Goal: Task Accomplishment & Management: Manage account settings

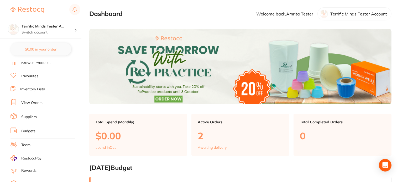
scroll to position [26, 0]
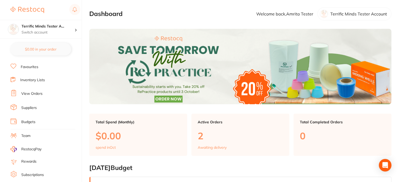
click at [29, 173] on link "Subscriptions" at bounding box center [32, 175] width 23 height 5
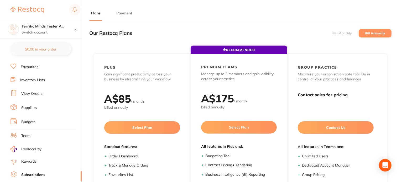
click at [346, 31] on li "Bill Monthly" at bounding box center [342, 33] width 33 height 8
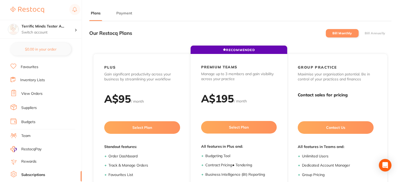
click at [373, 33] on label "Bill Annually" at bounding box center [374, 33] width 21 height 4
click at [364, 33] on input "Bill Annually" at bounding box center [364, 33] width 0 height 0
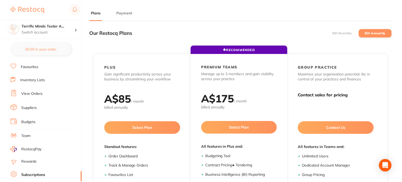
click at [347, 32] on label "Bill Monthly" at bounding box center [341, 33] width 19 height 4
click at [332, 33] on input "Bill Monthly" at bounding box center [332, 33] width 0 height 0
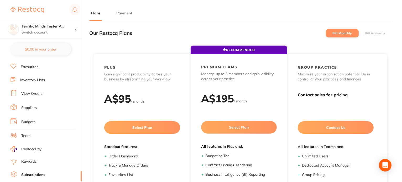
click at [370, 34] on label "Bill Annually" at bounding box center [374, 33] width 21 height 4
click at [364, 33] on input "Bill Annually" at bounding box center [364, 33] width 0 height 0
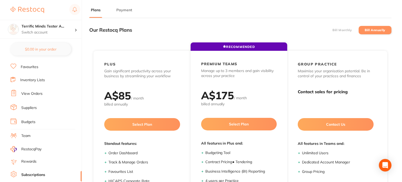
scroll to position [3, 0]
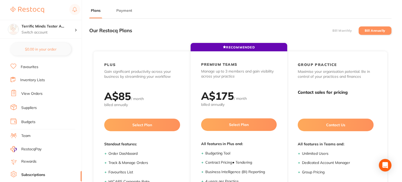
click at [348, 31] on label "Bill Monthly" at bounding box center [341, 31] width 19 height 4
click at [332, 31] on input "Bill Monthly" at bounding box center [332, 31] width 0 height 0
